Goal: Task Accomplishment & Management: Use online tool/utility

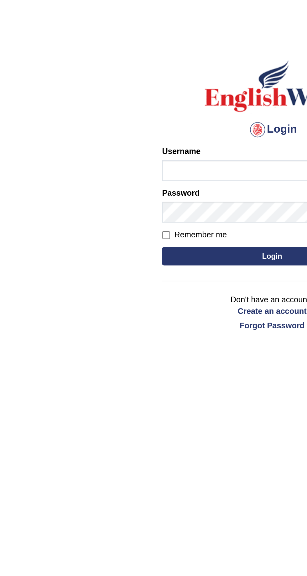
click at [128, 102] on input "Username" at bounding box center [153, 101] width 113 height 11
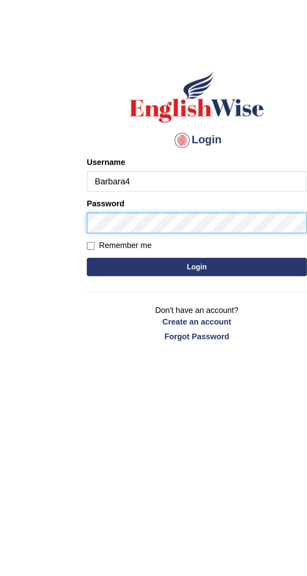
type input "Barbara4"
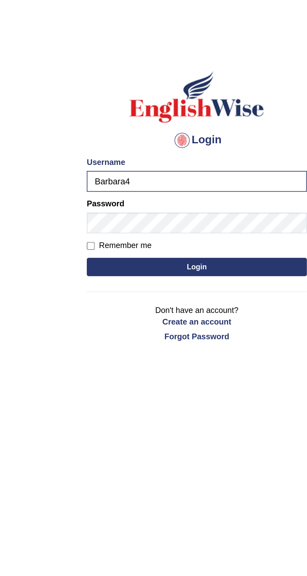
click at [171, 141] on button "Login" at bounding box center [153, 144] width 113 height 9
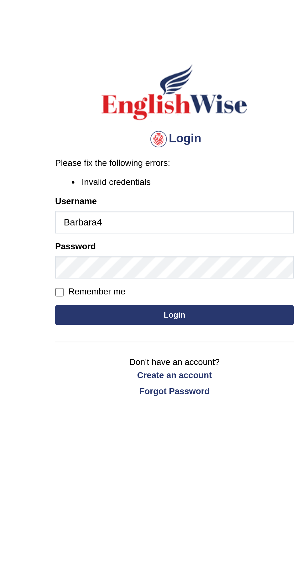
click at [169, 166] on button "Login" at bounding box center [153, 162] width 113 height 9
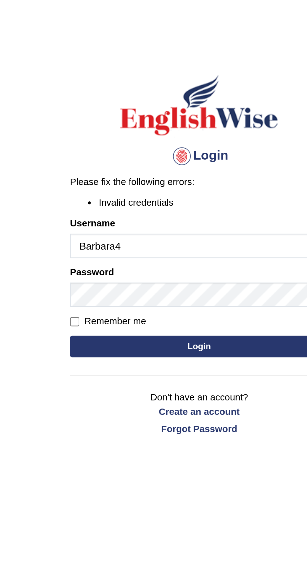
click at [164, 121] on input "Barbara4" at bounding box center [153, 119] width 113 height 11
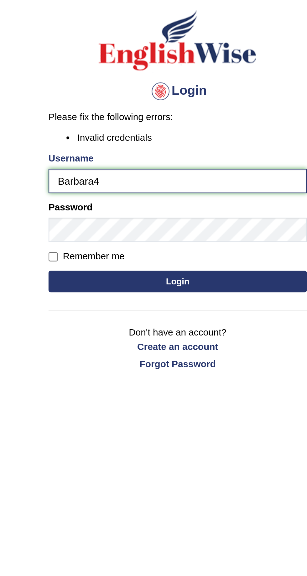
click at [202, 119] on input "Barbara4" at bounding box center [153, 119] width 113 height 11
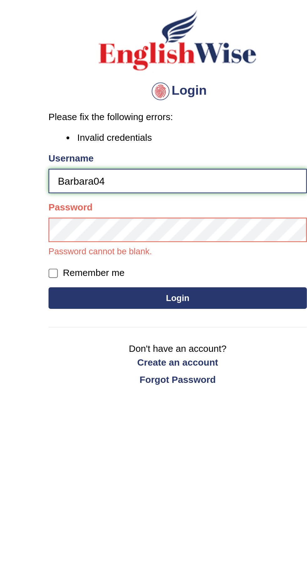
type input "Barbara04"
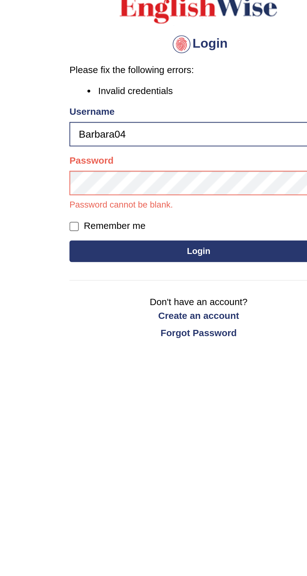
click at [176, 169] on button "Login" at bounding box center [153, 170] width 113 height 9
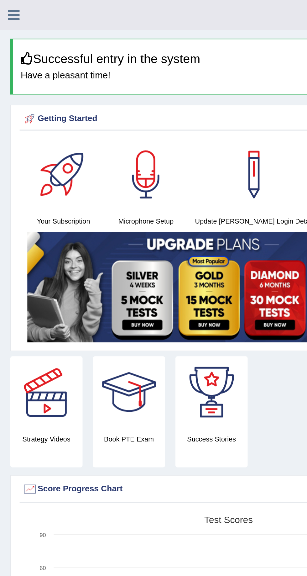
click at [11, 9] on icon at bounding box center [8, 9] width 7 height 8
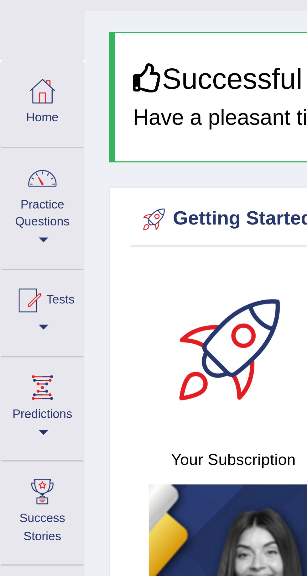
click at [13, 100] on span at bounding box center [11, 99] width 3 height 1
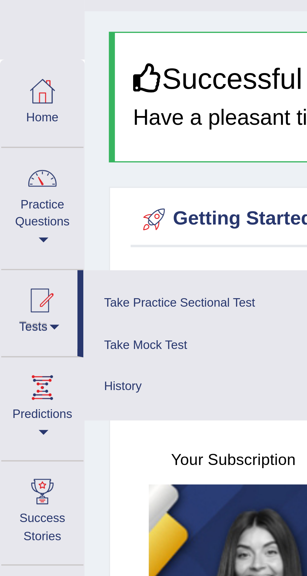
click at [60, 83] on div at bounding box center [153, 288] width 307 height 576
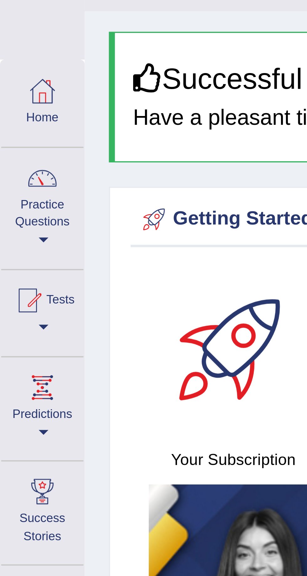
click at [14, 80] on link "Practice Questions" at bounding box center [10, 68] width 21 height 29
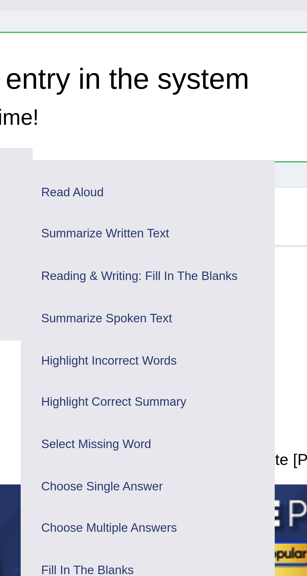
click at [133, 62] on link "Read Aloud" at bounding box center [117, 65] width 60 height 11
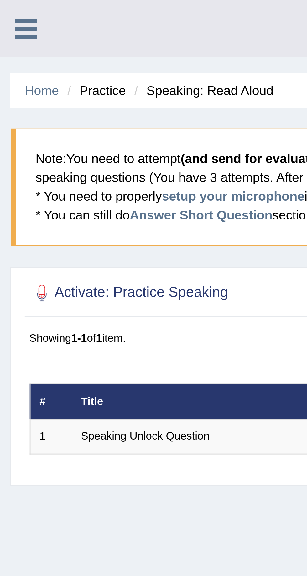
click at [88, 48] on b "(and send for evaluation)" at bounding box center [81, 50] width 49 height 5
click at [88, 75] on blockquote "Note: You need to attempt (and send for evaluation) the question listed below a…" at bounding box center [153, 59] width 300 height 37
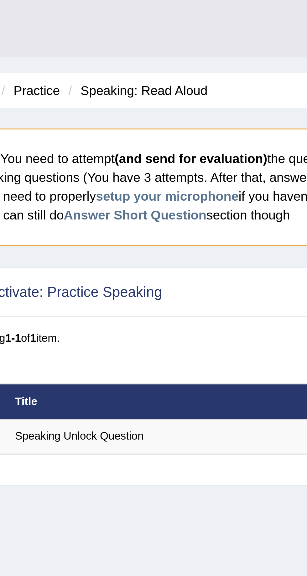
click at [90, 63] on link "setup your microphone" at bounding box center [73, 62] width 45 height 5
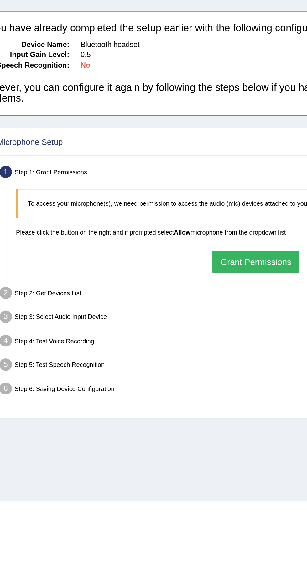
click at [166, 181] on button "Grant Permissions" at bounding box center [161, 180] width 49 height 12
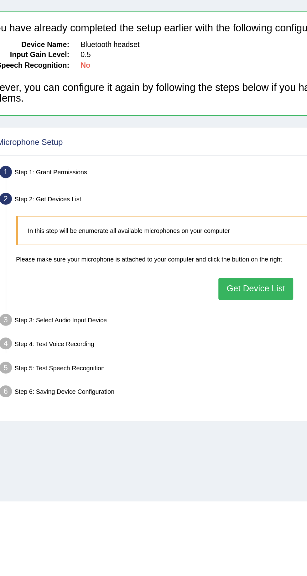
click at [165, 166] on blockquote "In this step will be enumerate all available microphones on your computer" at bounding box center [161, 163] width 267 height 16
click at [171, 195] on button "Get Device List" at bounding box center [162, 195] width 42 height 12
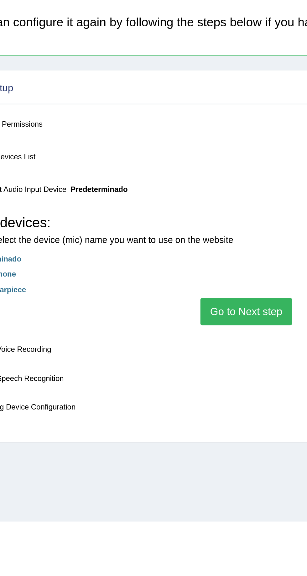
click at [161, 223] on button "Go to Next step" at bounding box center [161, 216] width 42 height 12
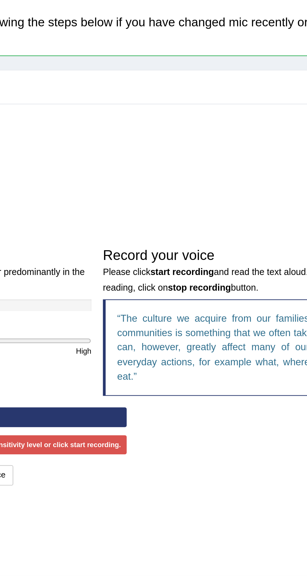
click at [157, 268] on button "Start Recording" at bounding box center [101, 265] width 147 height 9
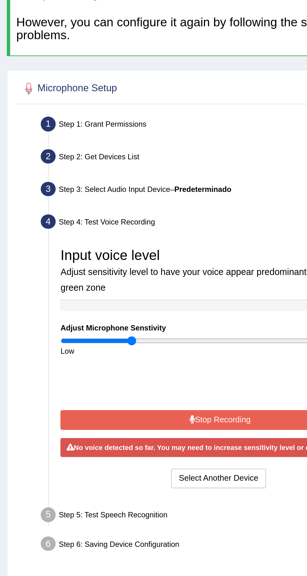
click at [80, 233] on div "Low" at bounding box center [59, 234] width 68 height 5
click at [109, 262] on button "Stop Recording" at bounding box center [101, 266] width 147 height 9
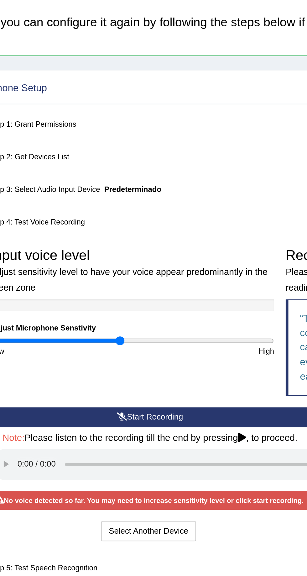
click at [145, 265] on button "Start Recording" at bounding box center [101, 265] width 147 height 9
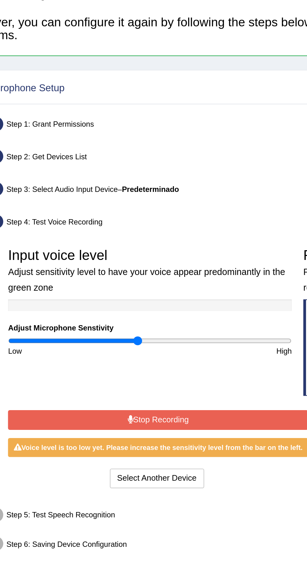
click at [121, 265] on button "Stop Recording" at bounding box center [97, 266] width 139 height 9
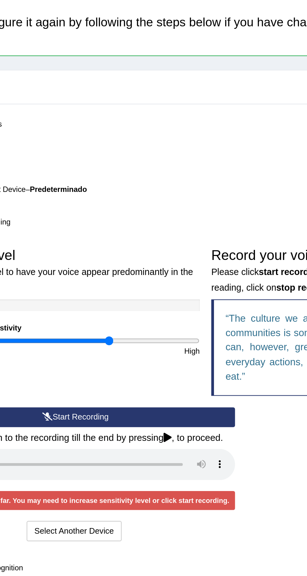
click at [151, 263] on button "Start Recording" at bounding box center [101, 265] width 147 height 9
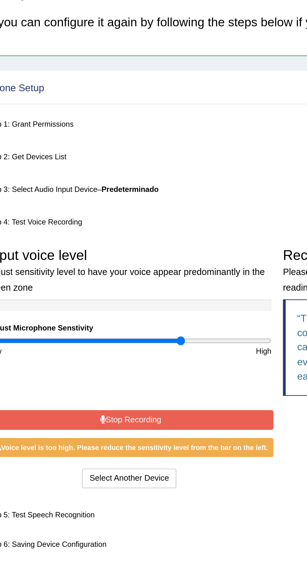
click at [123, 267] on button "Stop Recording" at bounding box center [94, 266] width 132 height 9
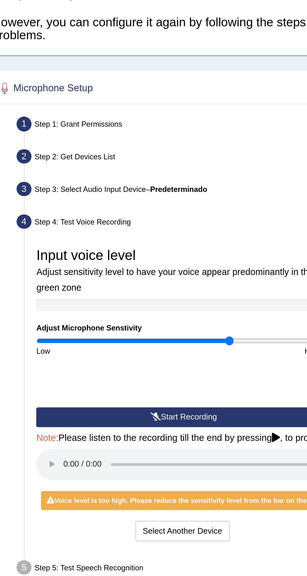
click at [100, 232] on div "High" at bounding box center [127, 234] width 68 height 5
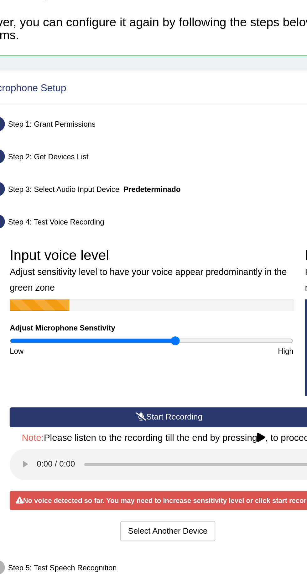
click at [127, 233] on div "High" at bounding box center [127, 234] width 68 height 5
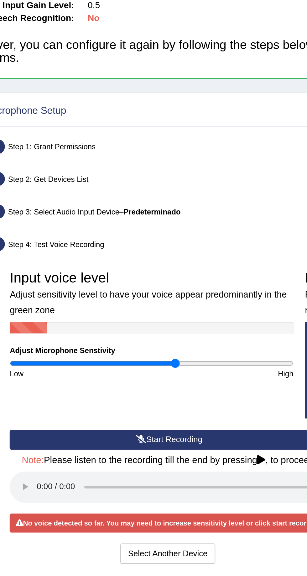
click at [113, 232] on div "High" at bounding box center [127, 234] width 68 height 5
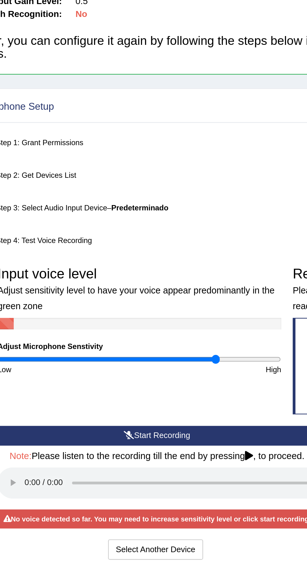
click at [119, 266] on button "Start Recording" at bounding box center [101, 265] width 147 height 9
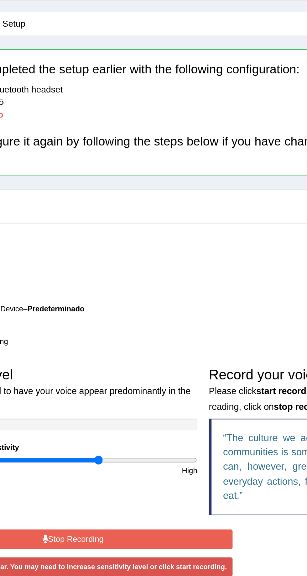
click at [77, 265] on button "Stop Recording" at bounding box center [101, 266] width 147 height 9
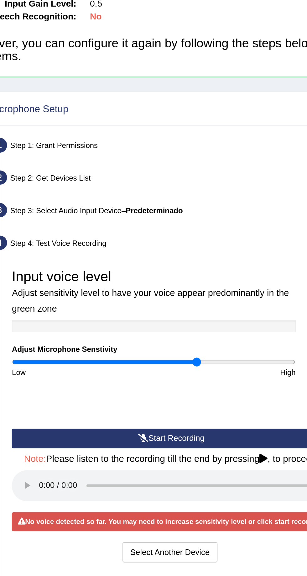
click at [117, 234] on div "High" at bounding box center [127, 234] width 68 height 5
click at [105, 266] on button "Start Recording" at bounding box center [101, 265] width 147 height 9
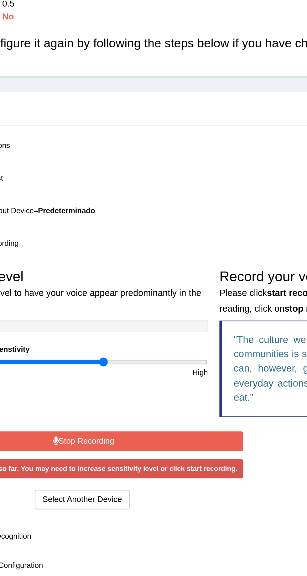
click at [139, 268] on button "Stop Recording" at bounding box center [101, 266] width 147 height 9
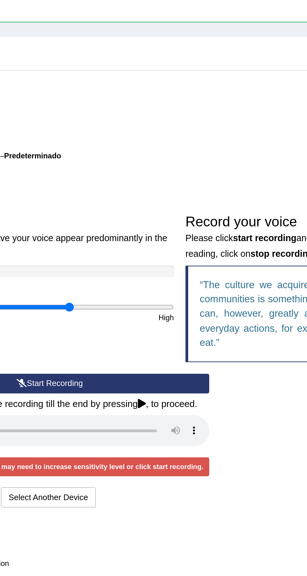
click at [157, 264] on button "Start Recording" at bounding box center [101, 265] width 147 height 9
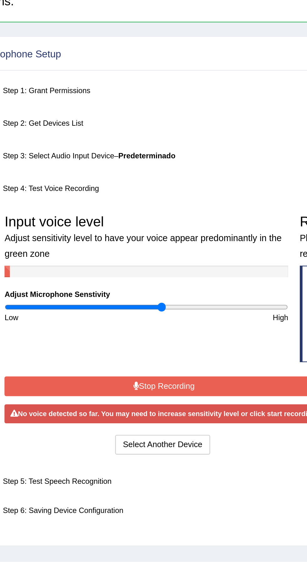
type input "1.12"
click at [126, 265] on button "Stop Recording" at bounding box center [101, 266] width 147 height 9
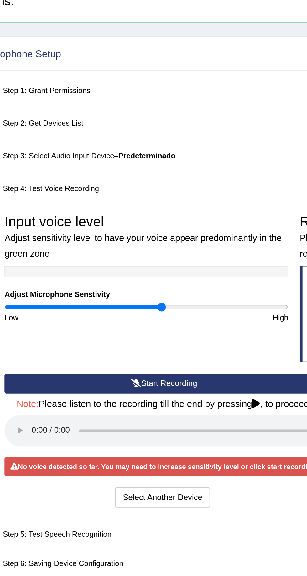
click at [128, 268] on button "Start Recording" at bounding box center [101, 265] width 147 height 9
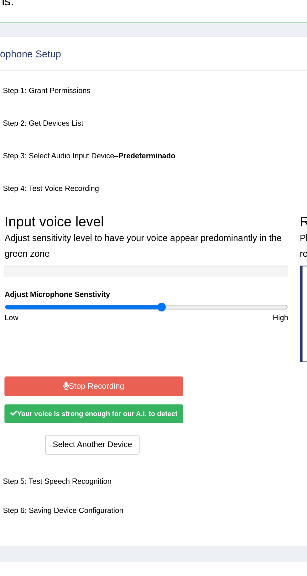
click at [99, 266] on button "Stop Recording" at bounding box center [69, 266] width 82 height 9
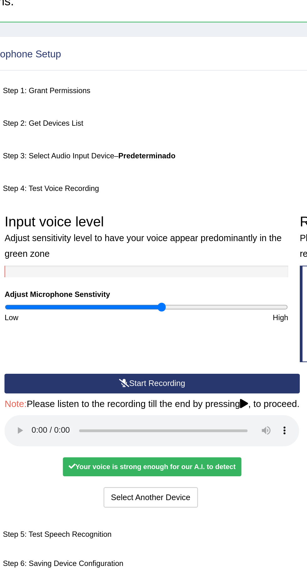
click at [118, 303] on div "Your voice is strong enough for our A.I. to detect" at bounding box center [96, 303] width 82 height 9
click at [149, 313] on div "Select Another Device Voice is ok. Go to Next step" at bounding box center [96, 318] width 136 height 10
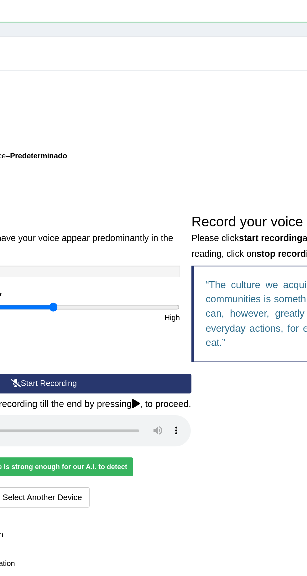
click at [151, 263] on button "Start Recording" at bounding box center [96, 265] width 136 height 9
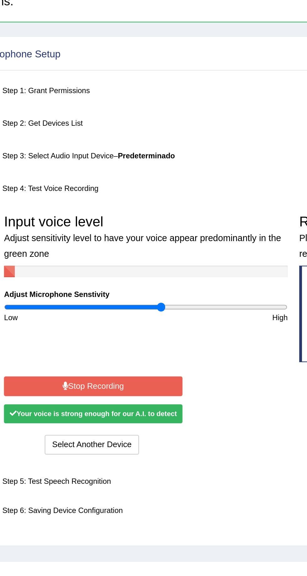
click at [100, 266] on button "Stop Recording" at bounding box center [69, 266] width 82 height 9
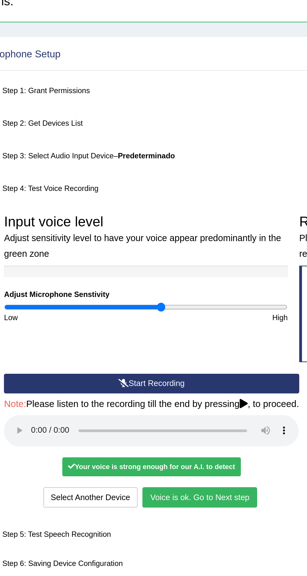
click at [135, 316] on button "Voice is ok. Go to Next step" at bounding box center [118, 317] width 53 height 9
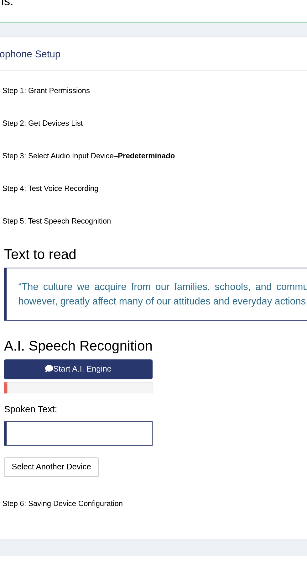
click at [90, 259] on button "Start A.I. Engine" at bounding box center [62, 258] width 69 height 9
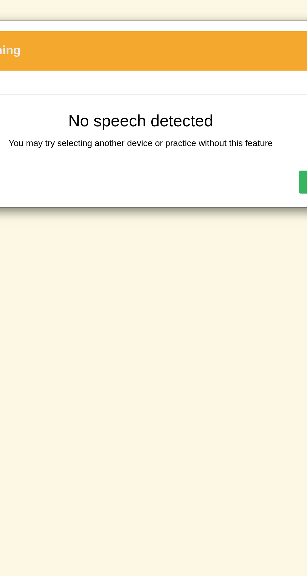
click at [228, 85] on button "OK" at bounding box center [234, 84] width 14 height 11
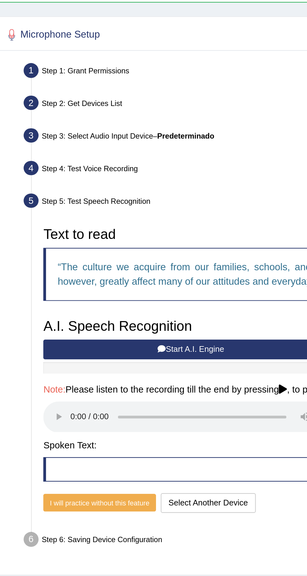
click at [121, 260] on button "Start A.I. Engine" at bounding box center [96, 258] width 136 height 9
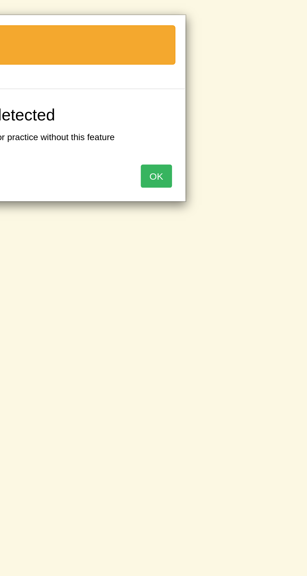
click at [232, 84] on button "OK" at bounding box center [234, 84] width 14 height 11
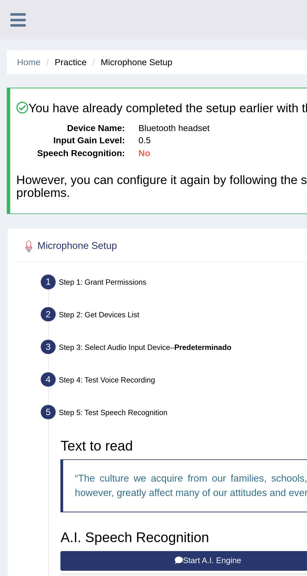
click at [123, 81] on h4 "However, you can configure it again by following the steps below if you have ch…" at bounding box center [154, 86] width 293 height 13
click at [118, 105] on div "Microphone Setup View Video Step 1: Grant Permissions To access your microphone…" at bounding box center [153, 234] width 301 height 258
click at [104, 147] on div "Step 2: Get Devices List" at bounding box center [159, 146] width 285 height 12
click at [63, 144] on div "Step 2: Get Devices List" at bounding box center [159, 146] width 285 height 12
click at [83, 160] on b "Predeterminado" at bounding box center [94, 160] width 26 height 4
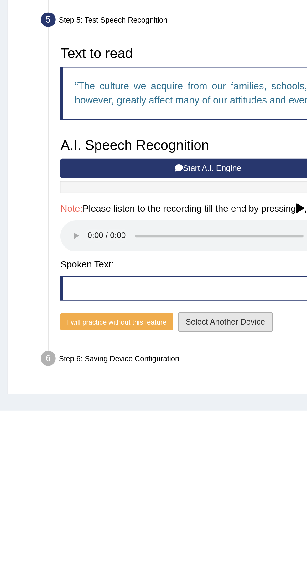
click at [108, 329] on button "Select Another Device" at bounding box center [104, 329] width 44 height 9
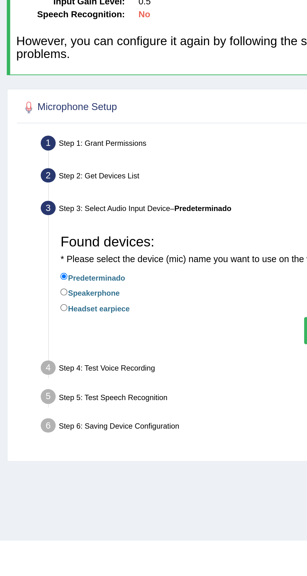
click at [54, 202] on label "Speakerphone" at bounding box center [41, 199] width 27 height 6
click at [31, 201] on input "Speakerphone" at bounding box center [29, 198] width 3 height 3
radio input "true"
click at [68, 238] on div "Step 4: Test Voice Recording" at bounding box center [159, 235] width 285 height 12
click at [74, 249] on div "Step 5: Test Speech Recognition" at bounding box center [159, 248] width 285 height 12
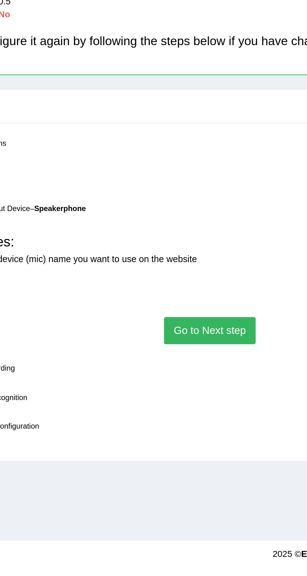
click at [168, 223] on button "Go to Next step" at bounding box center [161, 216] width 42 height 12
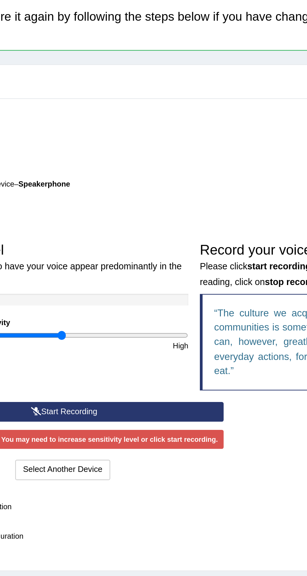
click at [153, 264] on button "Start Recording" at bounding box center [101, 265] width 147 height 9
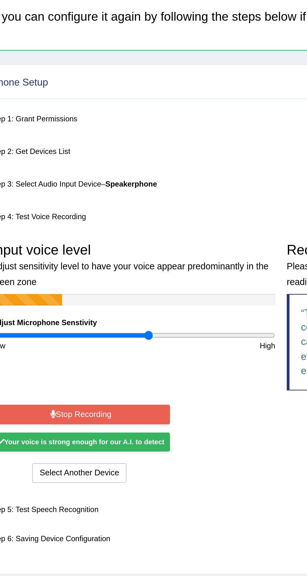
click at [97, 266] on button "Stop Recording" at bounding box center [69, 266] width 82 height 9
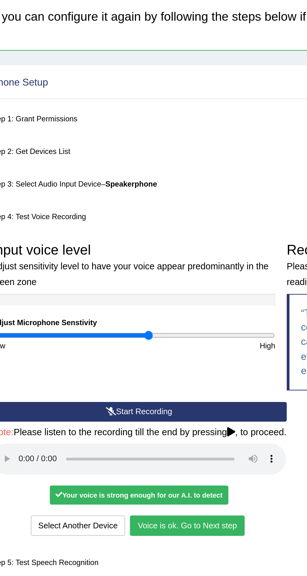
click at [120, 318] on button "Voice is ok. Go to Next step" at bounding box center [118, 317] width 53 height 9
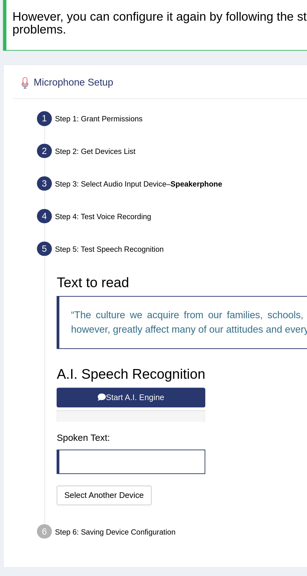
click at [91, 257] on button "Start A.I. Engine" at bounding box center [62, 258] width 69 height 9
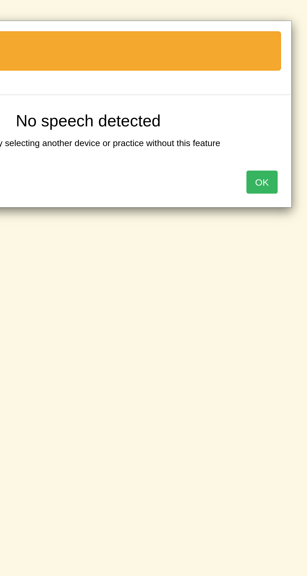
click at [232, 87] on button "OK" at bounding box center [234, 84] width 14 height 11
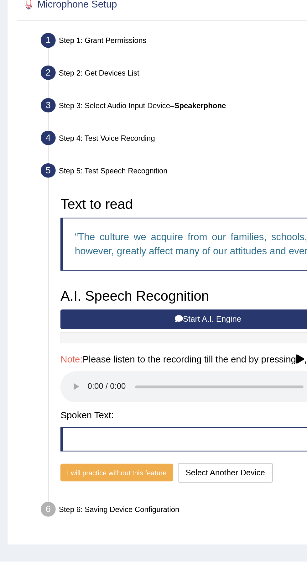
click at [122, 259] on button "Start A.I. Engine" at bounding box center [96, 258] width 136 height 9
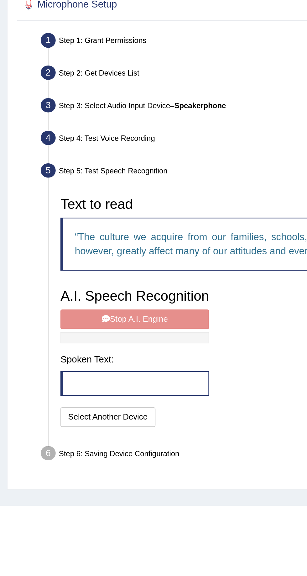
click at [81, 289] on blockquote at bounding box center [62, 288] width 69 height 11
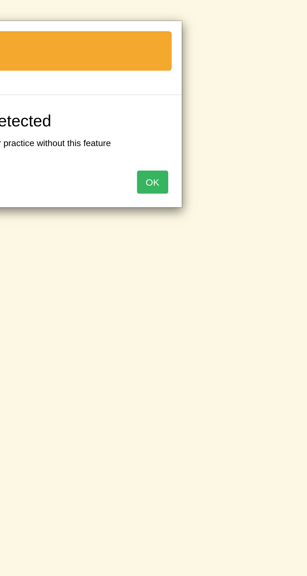
click at [233, 86] on button "OK" at bounding box center [234, 84] width 14 height 11
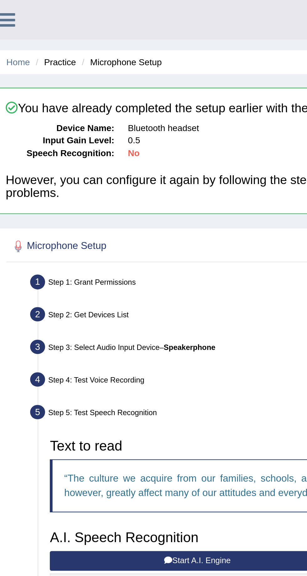
click at [98, 160] on b "Speakerphone" at bounding box center [93, 160] width 24 height 4
click at [132, 156] on div "Step 3: Select Audio Input Device – Speakerphone" at bounding box center [159, 161] width 285 height 12
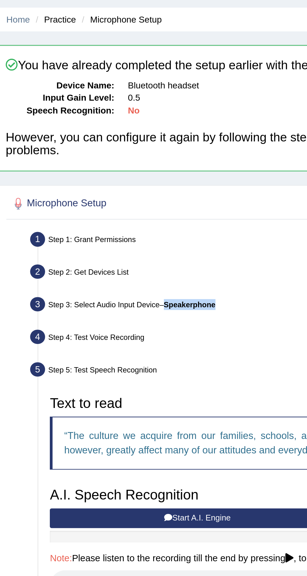
click at [112, 195] on div "Step 5: Test Speech Recognition" at bounding box center [159, 191] width 285 height 12
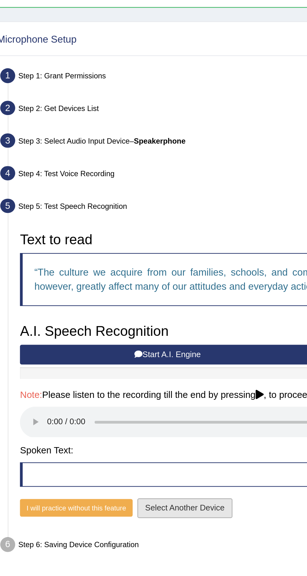
click at [109, 329] on button "Select Another Device" at bounding box center [104, 329] width 44 height 9
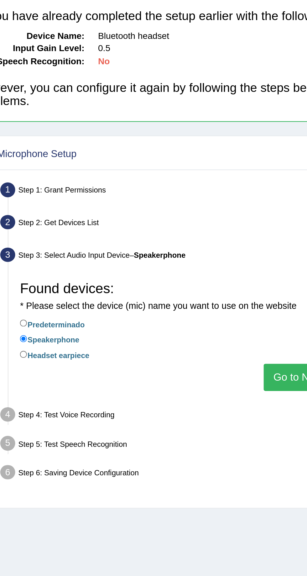
click at [58, 209] on label "Headset earpiece" at bounding box center [44, 206] width 32 height 6
click at [31, 208] on input "Headset earpiece" at bounding box center [29, 205] width 3 height 3
radio input "true"
click at [60, 209] on label "Headset earpiece" at bounding box center [44, 206] width 32 height 6
click at [31, 208] on input "Headset earpiece" at bounding box center [29, 205] width 3 height 3
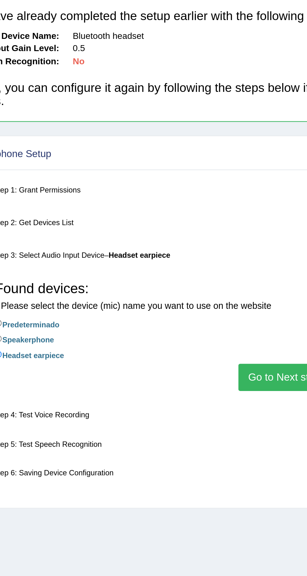
click at [157, 220] on button "Go to Next step" at bounding box center [161, 216] width 42 height 12
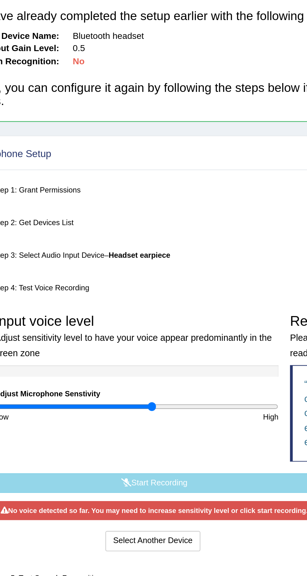
click at [114, 264] on button "Start Recording" at bounding box center [101, 265] width 147 height 9
click at [101, 267] on button "Start Recording" at bounding box center [101, 265] width 147 height 9
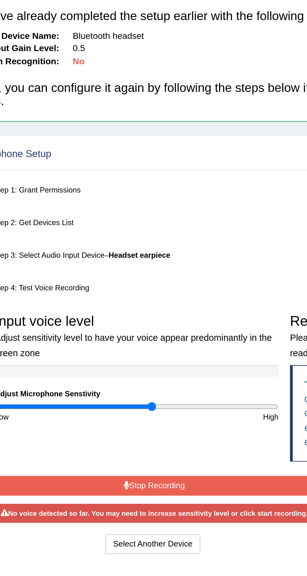
click at [101, 268] on button "Stop Recording" at bounding box center [101, 266] width 147 height 9
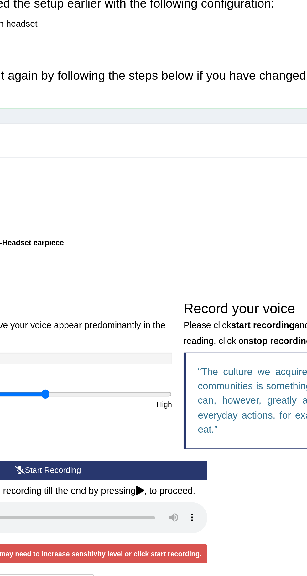
click at [132, 268] on button "Start Recording" at bounding box center [101, 265] width 147 height 9
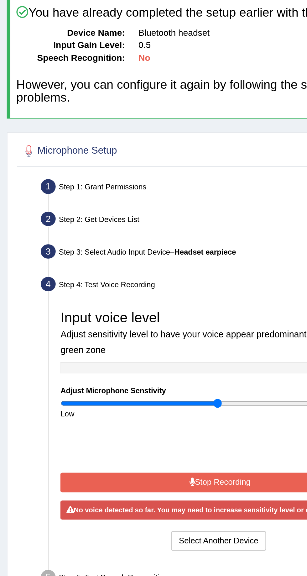
click at [87, 266] on icon at bounding box center [88, 267] width 3 height 4
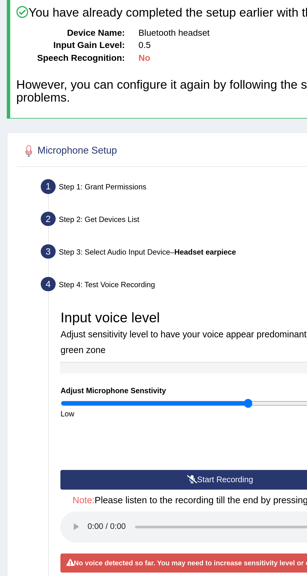
click at [105, 267] on button "Start Recording" at bounding box center [101, 265] width 147 height 9
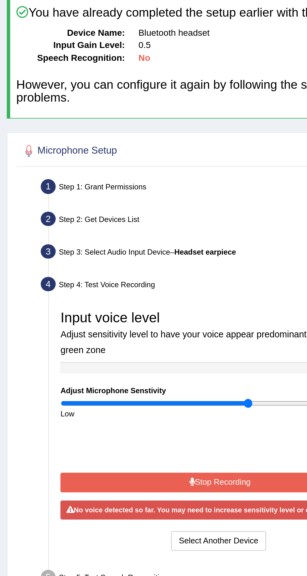
click at [95, 265] on button "Stop Recording" at bounding box center [101, 266] width 147 height 9
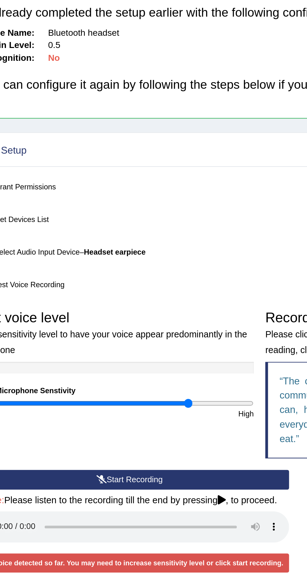
click at [127, 268] on button "Start Recording" at bounding box center [101, 265] width 147 height 9
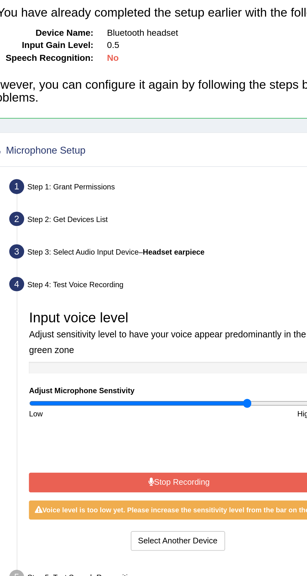
click at [102, 262] on button "Stop Recording" at bounding box center [97, 266] width 139 height 9
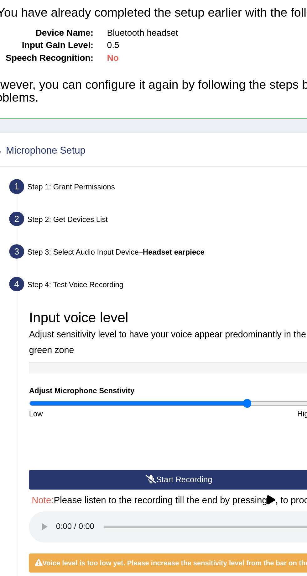
click at [103, 263] on button "Start Recording" at bounding box center [97, 265] width 139 height 9
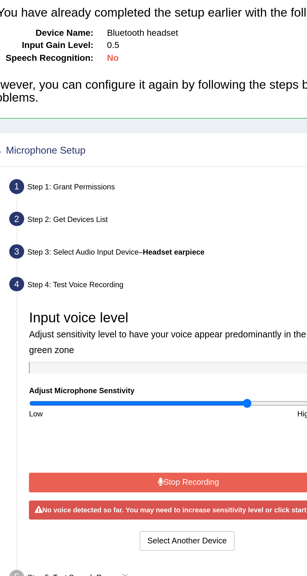
click at [105, 267] on button "Stop Recording" at bounding box center [101, 266] width 147 height 9
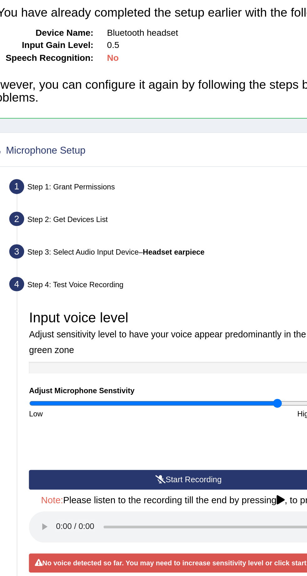
type input "1.78"
click at [103, 268] on button "Start Recording" at bounding box center [101, 265] width 147 height 9
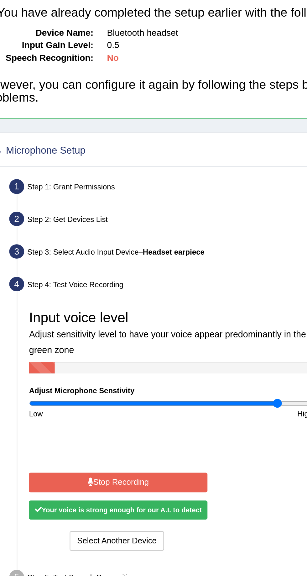
click at [90, 265] on button "Stop Recording" at bounding box center [69, 266] width 82 height 9
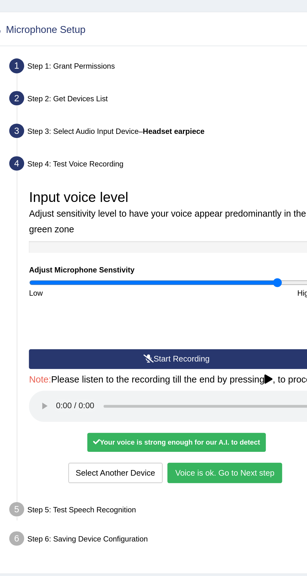
click at [124, 317] on button "Voice is ok. Go to Next step" at bounding box center [118, 317] width 53 height 9
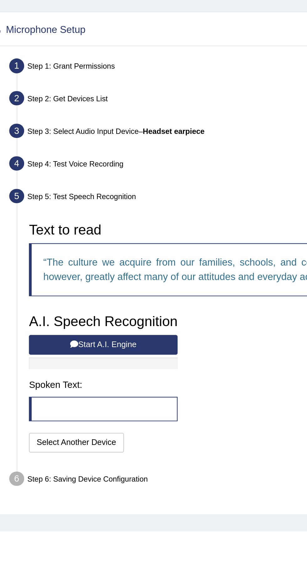
click at [89, 260] on button "Start A.I. Engine" at bounding box center [62, 258] width 69 height 9
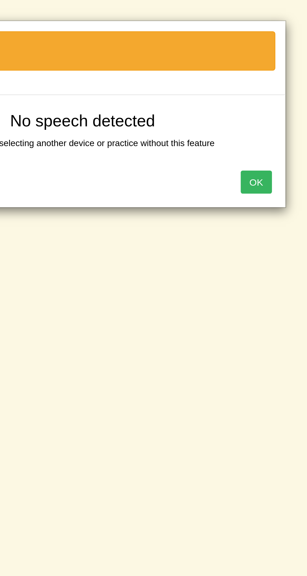
click at [232, 86] on button "OK" at bounding box center [234, 84] width 14 height 11
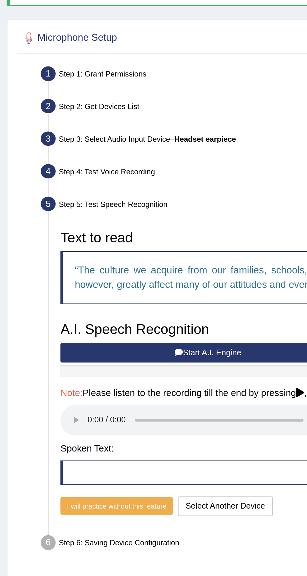
click at [110, 258] on button "Start A.I. Engine" at bounding box center [96, 258] width 136 height 9
